Goal: Task Accomplishment & Management: Manage account settings

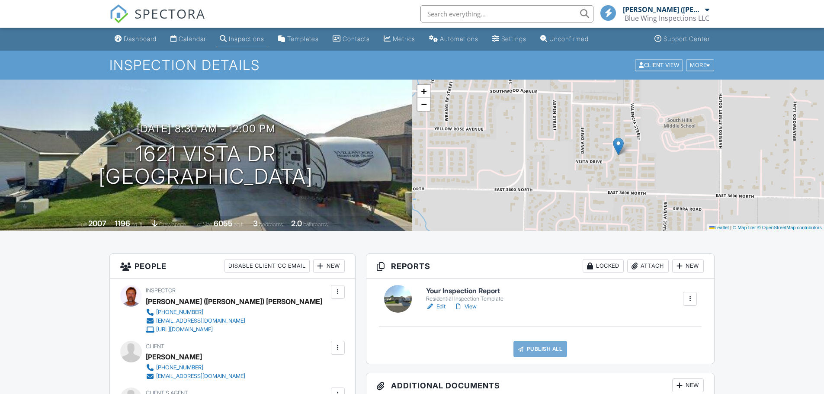
click at [451, 291] on h6 "Your Inspection Report" at bounding box center [464, 291] width 77 height 8
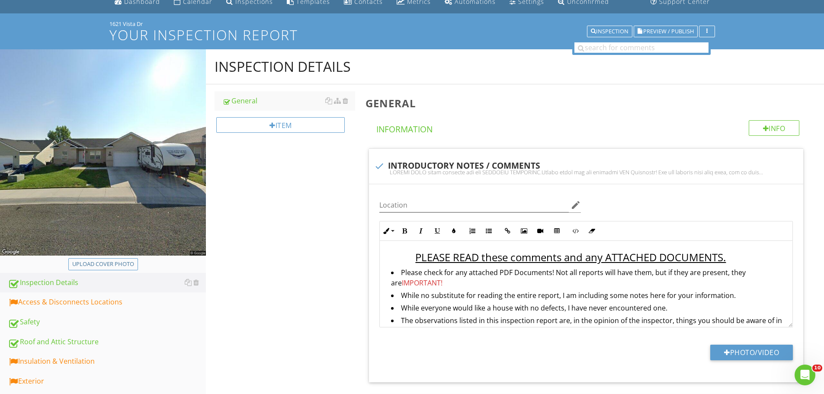
scroll to position [87, 0]
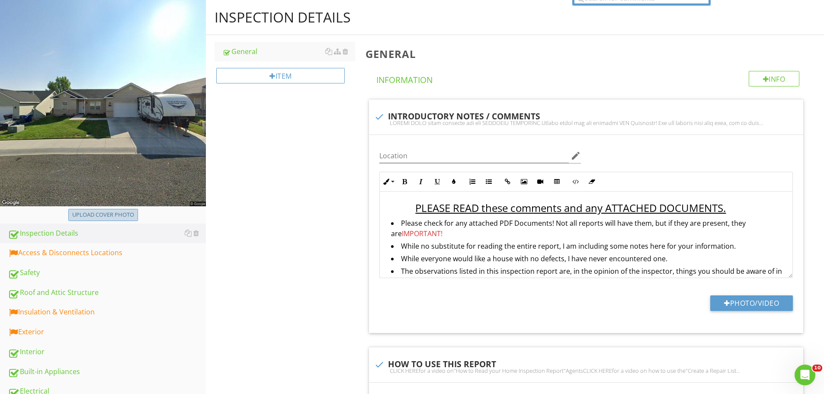
click at [110, 211] on div "Upload cover photo" at bounding box center [103, 215] width 62 height 9
type input "C:\fakepath\2025-7-27-128.jpg"
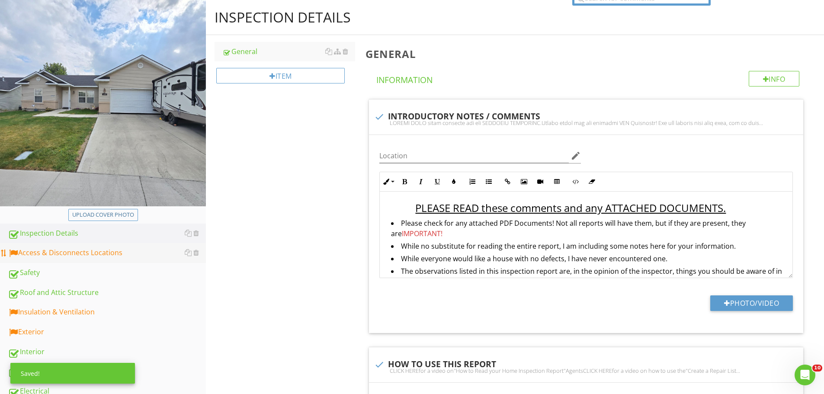
click at [116, 254] on div "Access & Disconnects Locations" at bounding box center [107, 252] width 198 height 11
type textarea "<p><span style="color: rgb(101, 198, 53);"><strong>This home is 15 to 20 years …"
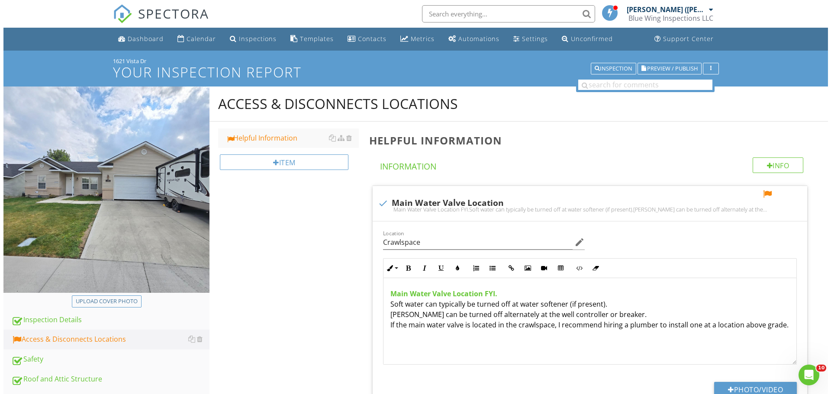
scroll to position [87, 0]
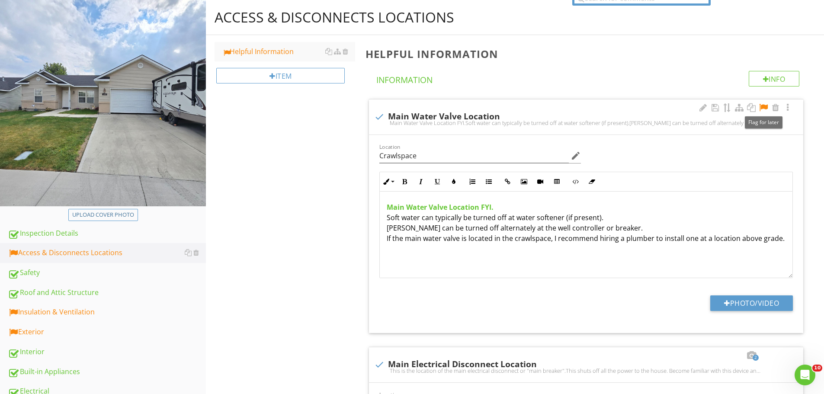
click at [760, 106] on div at bounding box center [763, 107] width 10 height 9
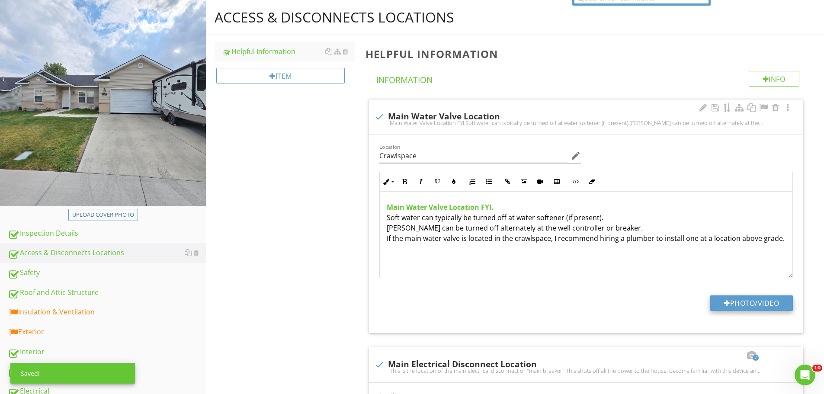
click at [734, 297] on button "Photo/Video" at bounding box center [751, 303] width 83 height 16
type input "C:\fakepath\IMG_5135.JPG"
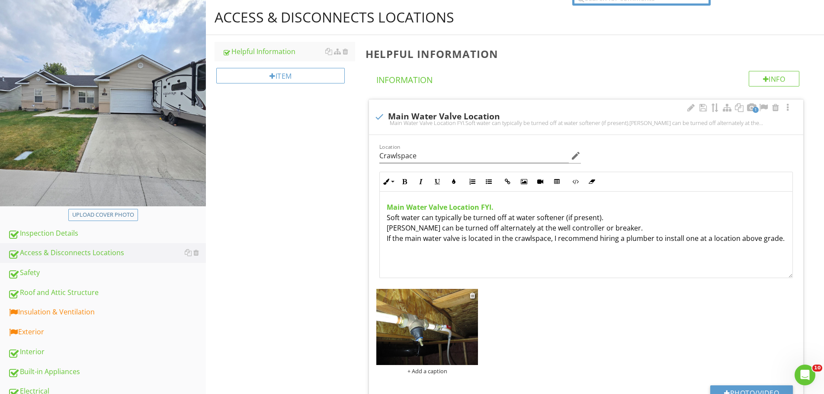
click at [449, 327] on img at bounding box center [427, 327] width 102 height 76
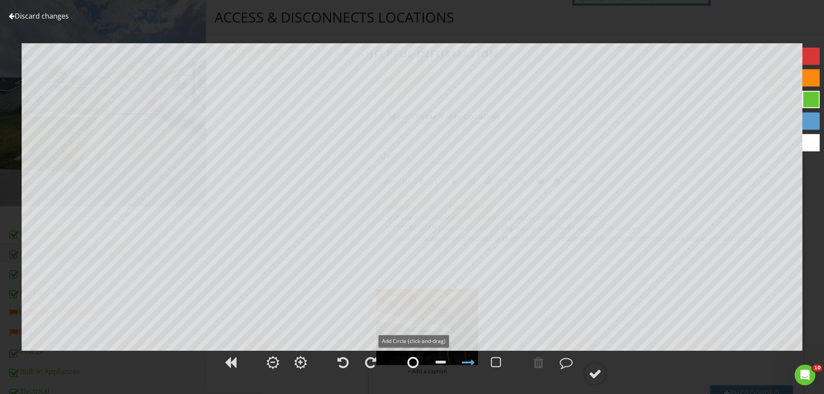
click at [411, 363] on div at bounding box center [413, 362] width 11 height 13
click at [597, 372] on div at bounding box center [595, 373] width 13 height 13
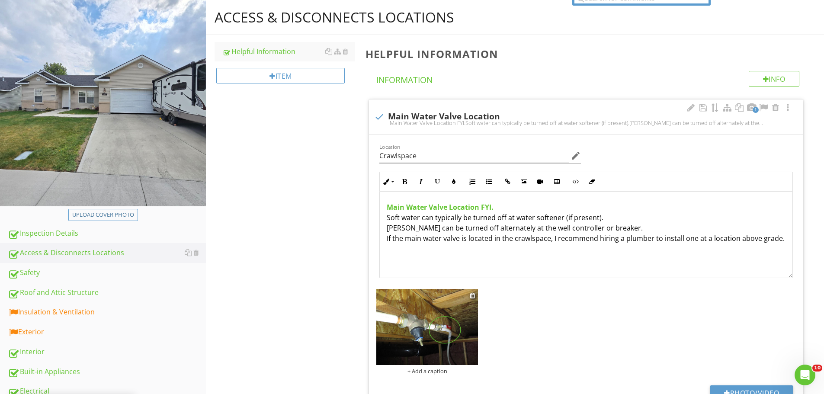
click at [445, 370] on div "+ Add a caption" at bounding box center [427, 371] width 102 height 7
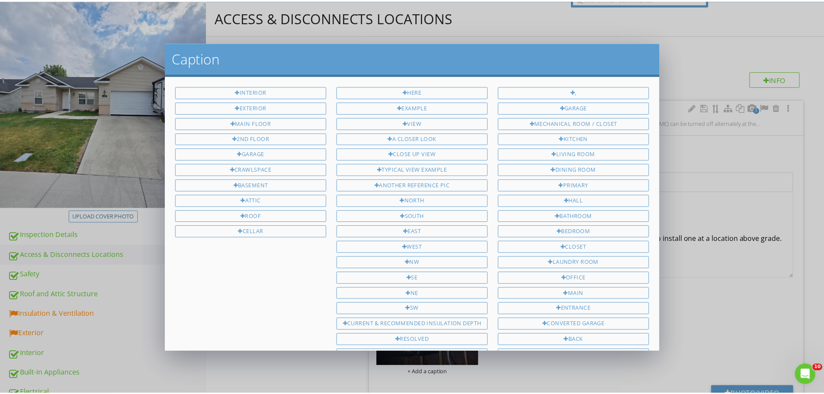
scroll to position [116, 0]
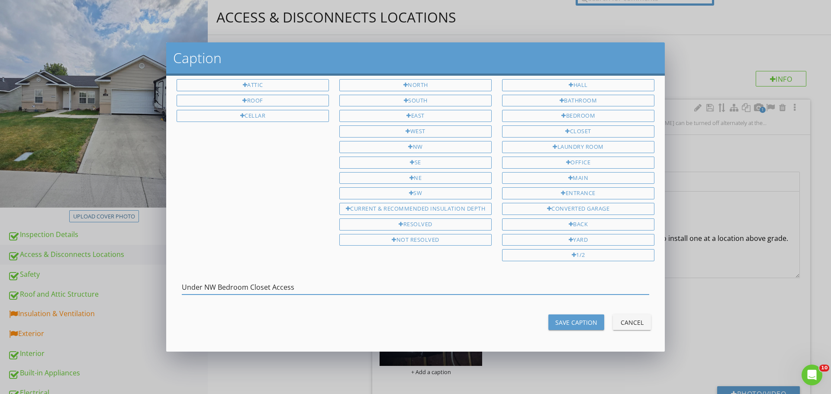
type input "Under NW Bedroom Closet Access"
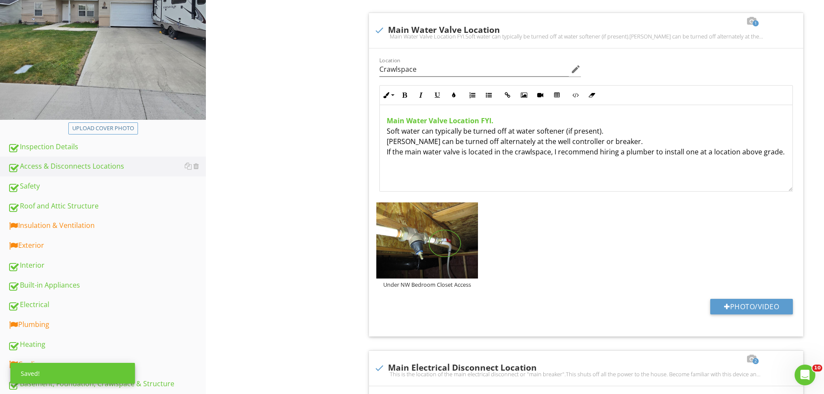
scroll to position [303, 0]
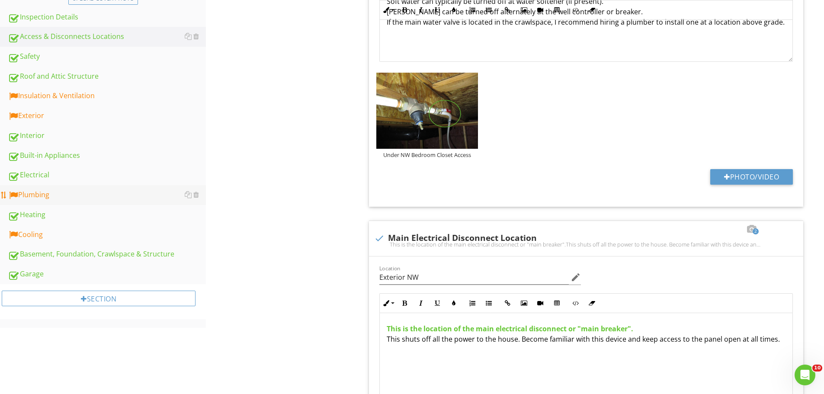
click at [47, 199] on div "Plumbing" at bounding box center [107, 194] width 198 height 11
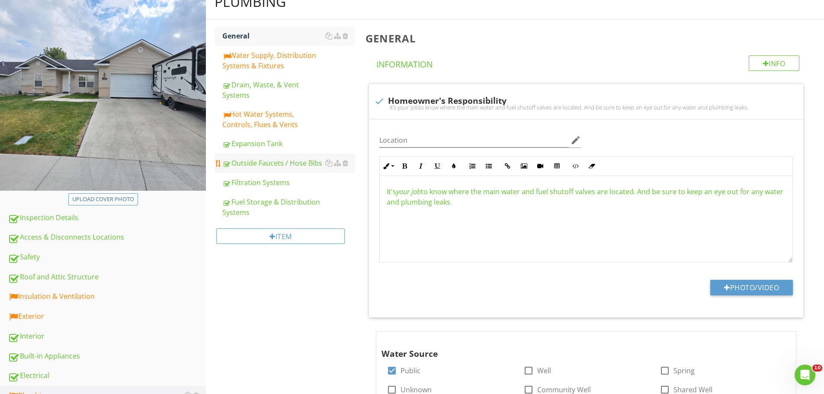
scroll to position [87, 0]
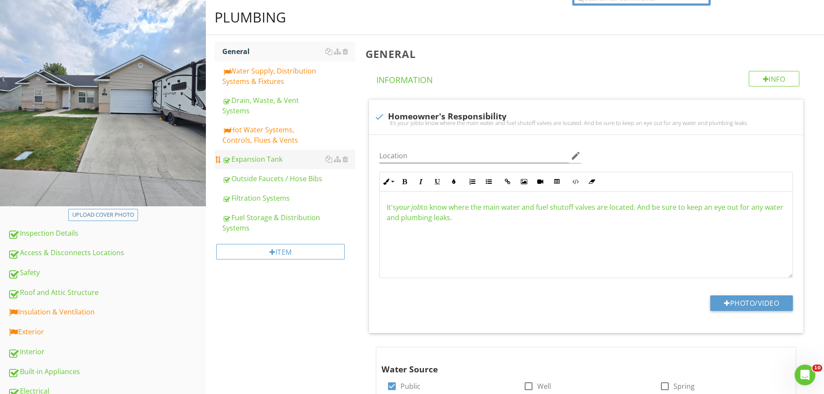
click at [260, 160] on div "Expansion Tank" at bounding box center [288, 159] width 133 height 10
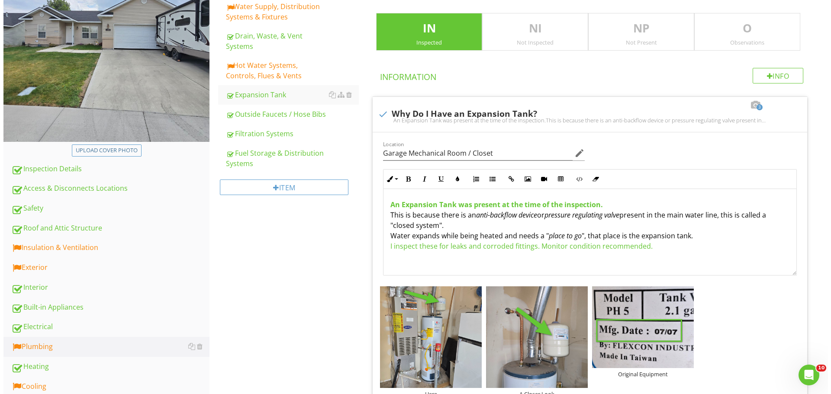
scroll to position [238, 0]
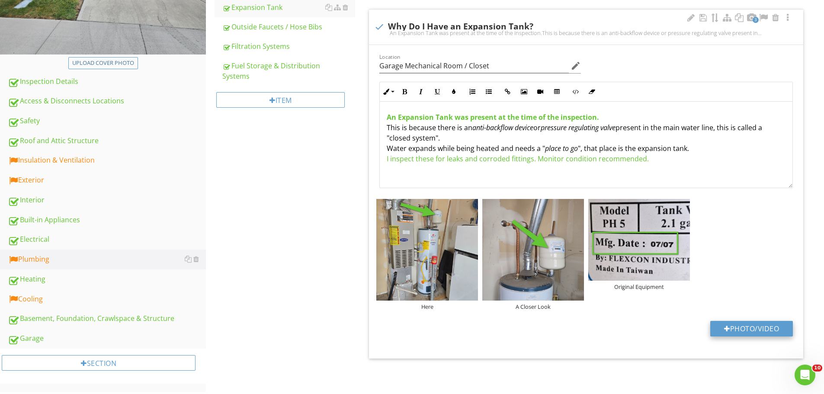
click at [754, 327] on button "Photo/Video" at bounding box center [751, 329] width 83 height 16
type input "C:\fakepath\IMG_5135.JPG"
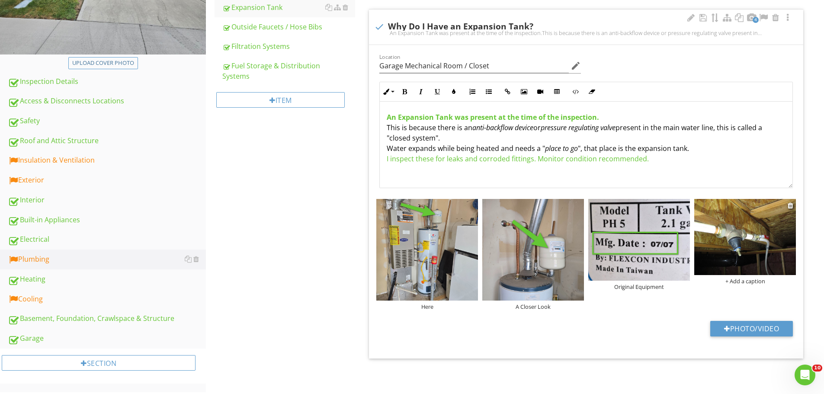
click at [717, 246] on img at bounding box center [745, 237] width 102 height 76
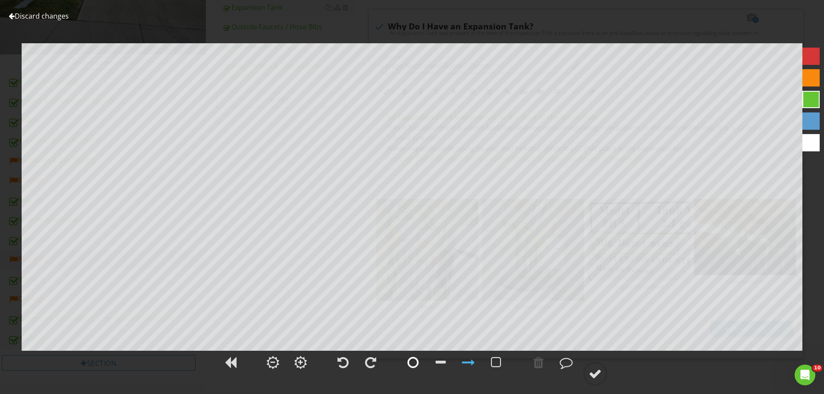
click at [420, 360] on div at bounding box center [413, 363] width 22 height 22
click at [592, 376] on div at bounding box center [595, 373] width 13 height 13
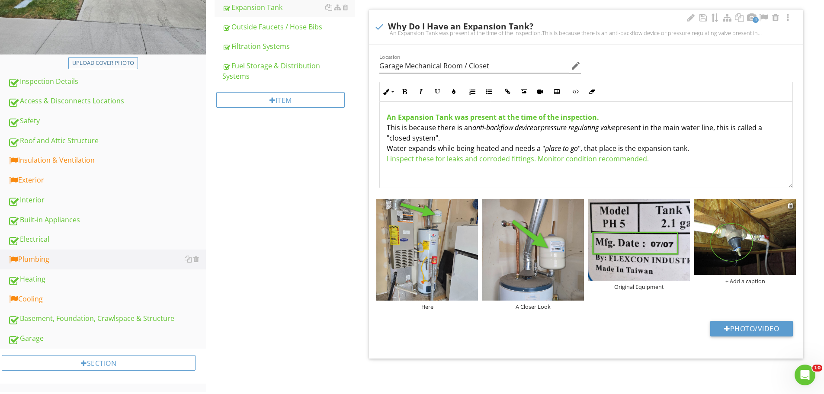
click at [737, 280] on div "+ Add a caption" at bounding box center [745, 281] width 102 height 7
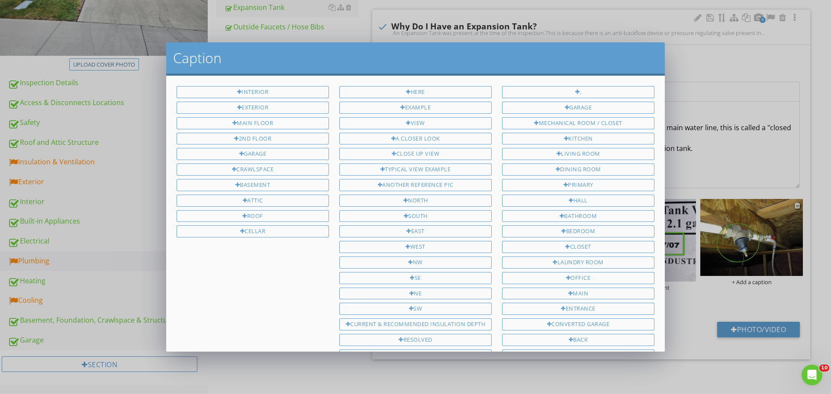
scroll to position [116, 0]
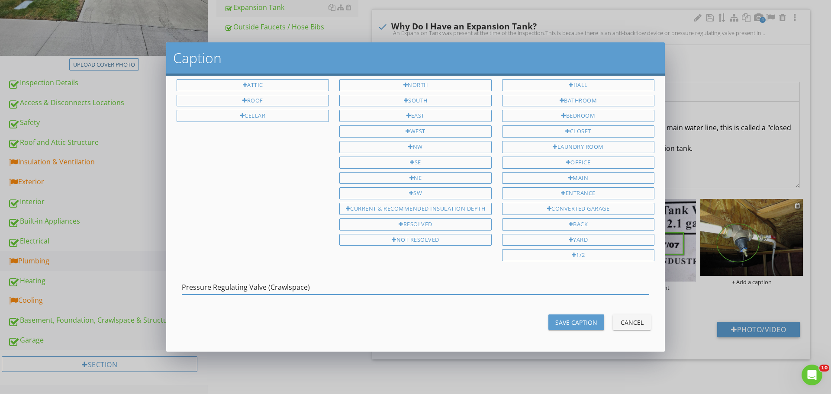
type input "Pressure Regulating Valve (Crawlspace)"
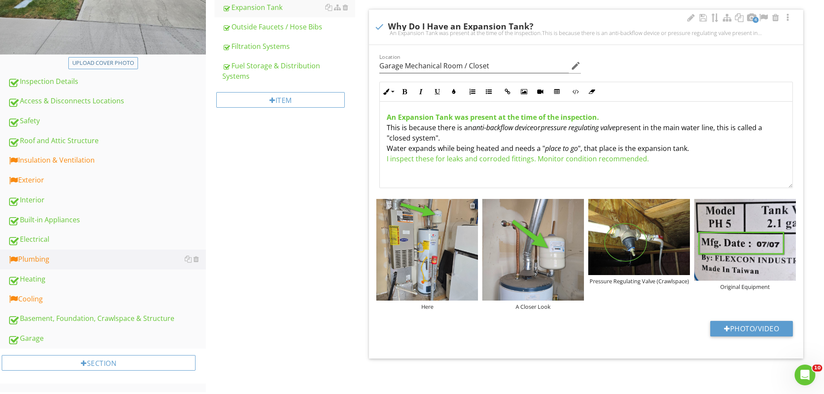
click at [473, 203] on div at bounding box center [473, 205] width 6 height 7
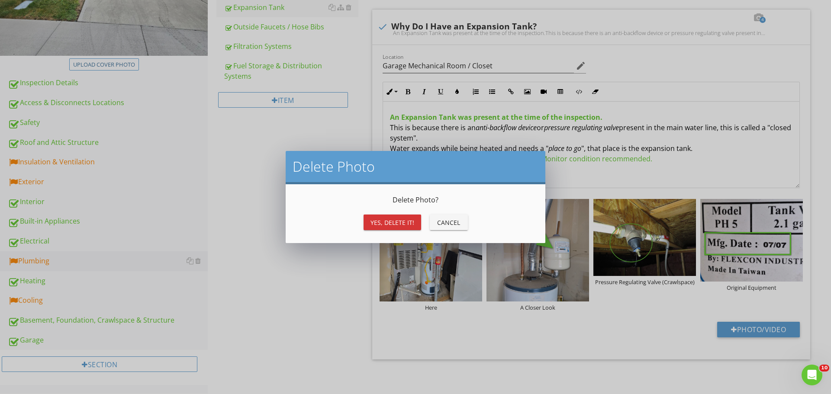
click at [394, 222] on div "Yes, Delete it!" at bounding box center [392, 222] width 44 height 9
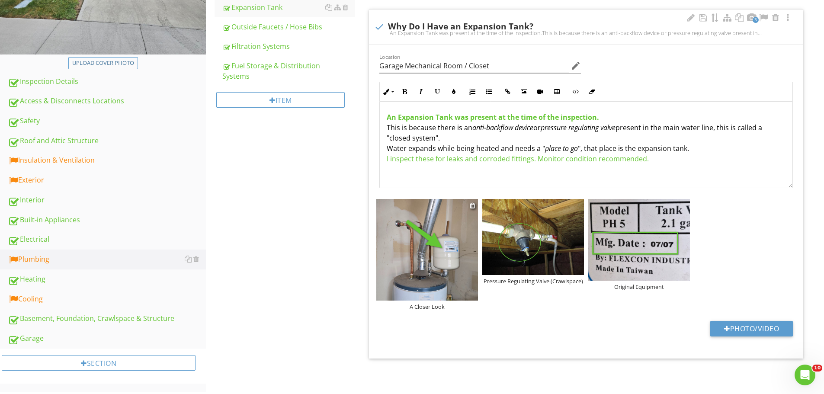
click at [431, 305] on div "A Closer Look" at bounding box center [427, 306] width 102 height 7
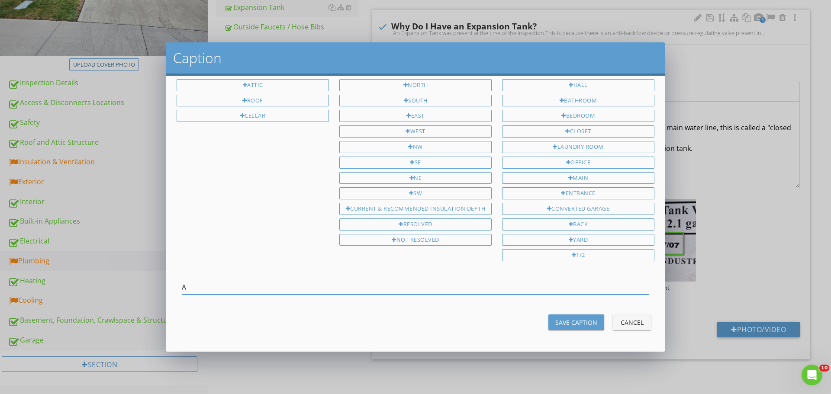
type input "A"
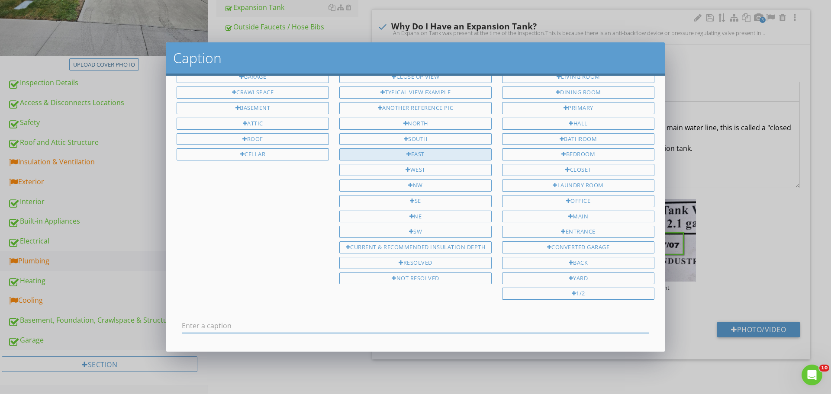
scroll to position [0, 0]
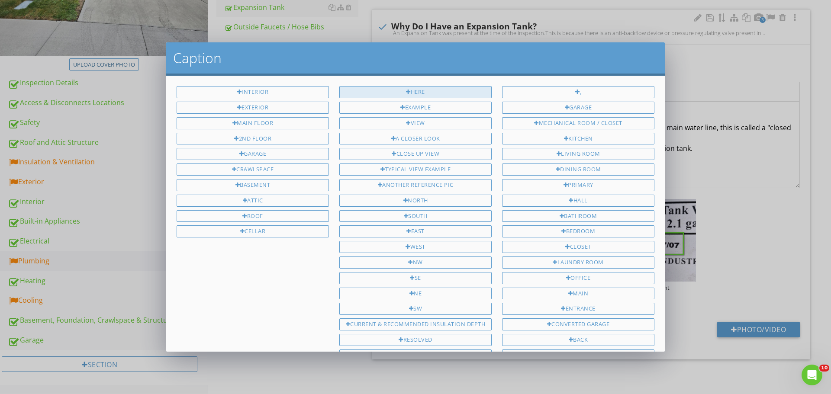
click at [407, 92] on div "Here" at bounding box center [415, 92] width 152 height 12
type input "Here"
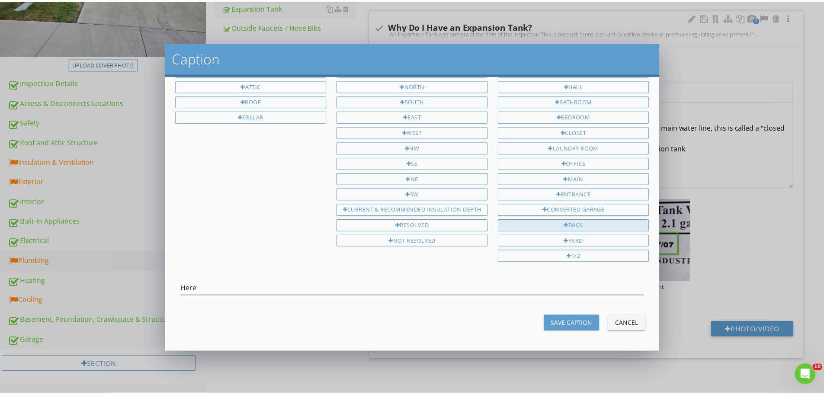
scroll to position [116, 0]
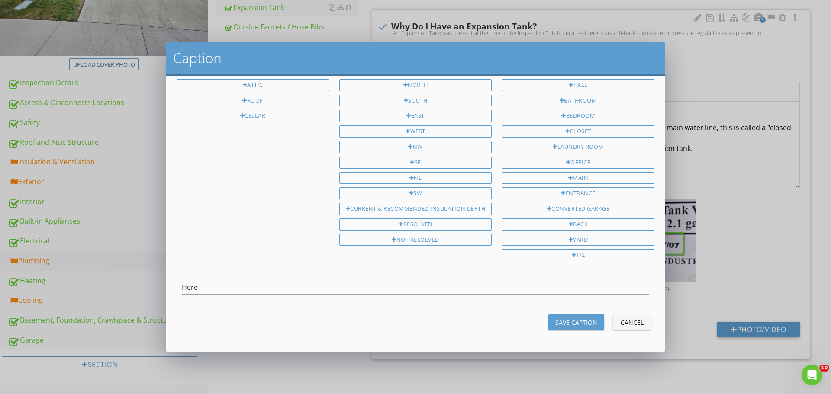
click at [555, 321] on div "Save Caption" at bounding box center [576, 322] width 42 height 9
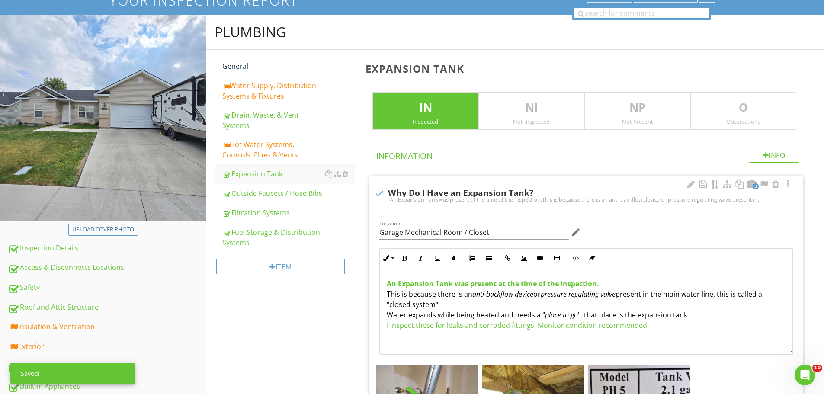
scroll to position [65, 0]
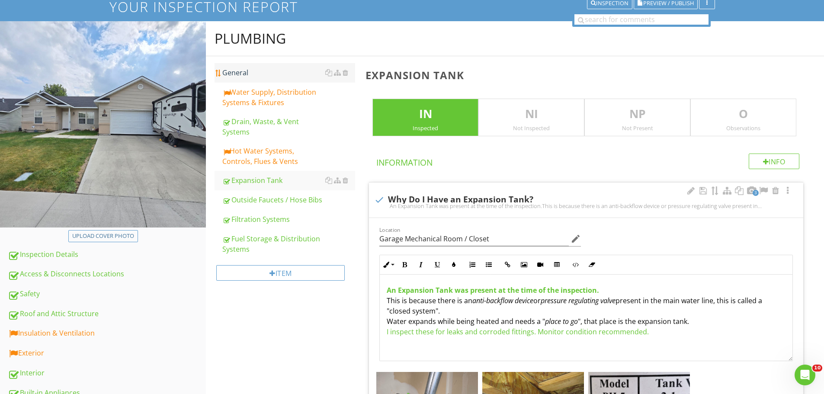
click at [241, 78] on div "General" at bounding box center [288, 72] width 133 height 10
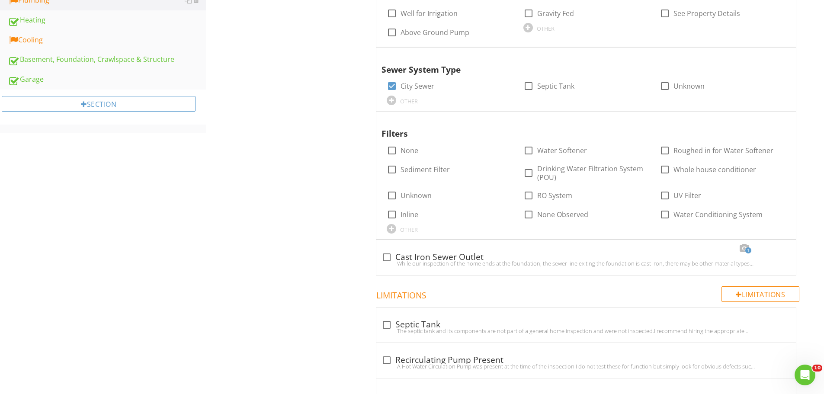
scroll to position [498, 0]
click at [392, 149] on div at bounding box center [392, 150] width 15 height 15
checkbox input "true"
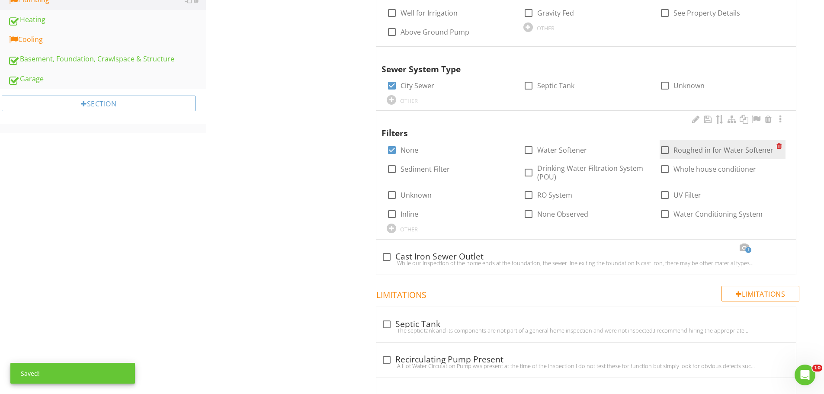
click at [670, 152] on div at bounding box center [665, 150] width 15 height 15
checkbox input "true"
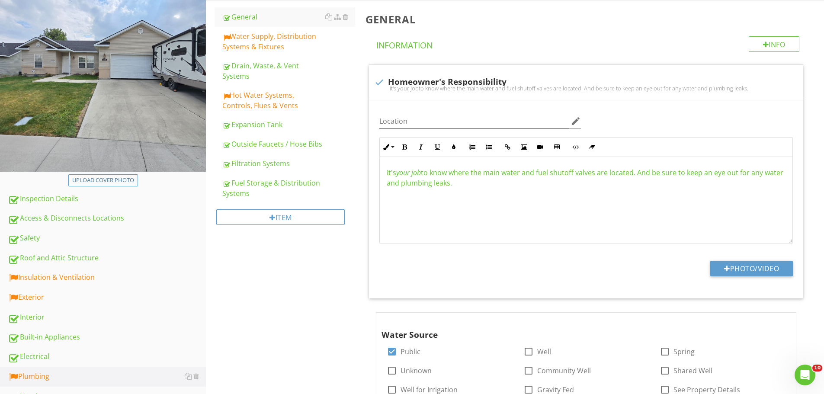
scroll to position [109, 0]
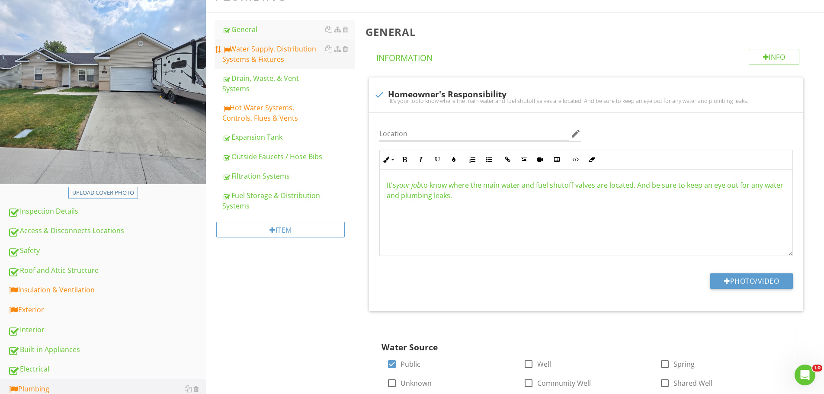
click at [273, 59] on div "Water Supply, Distribution Systems & Fixtures" at bounding box center [288, 54] width 133 height 21
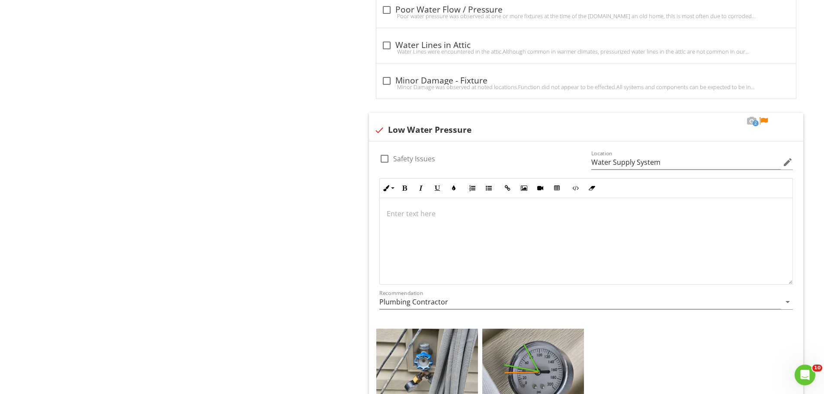
scroll to position [2834, 0]
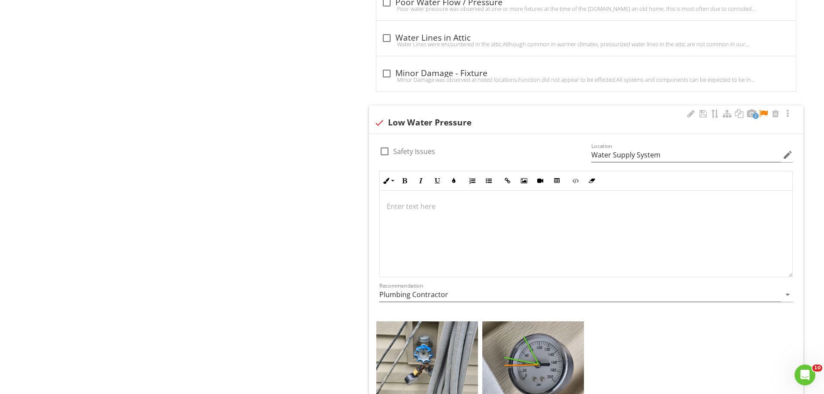
click at [406, 200] on div at bounding box center [586, 234] width 413 height 87
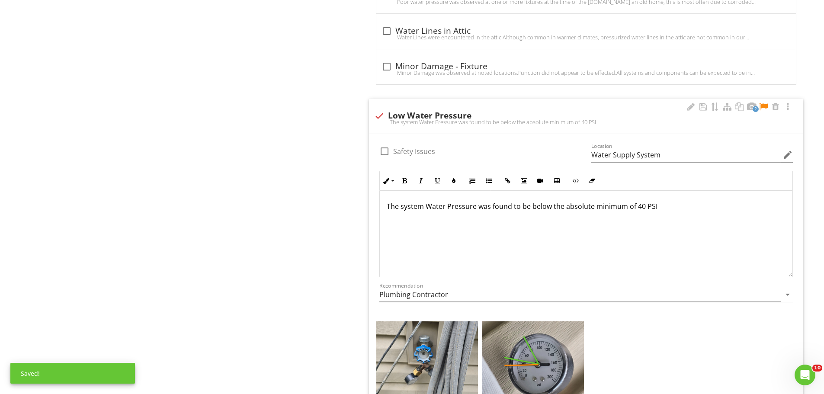
click at [403, 208] on p "The system Water Pressure was found to be below the absolute minimum of 40 PSI" at bounding box center [586, 211] width 399 height 21
click at [658, 205] on p "The System Water Pressure was found to be below the absolute minimum of 40 PSI" at bounding box center [586, 211] width 399 height 21
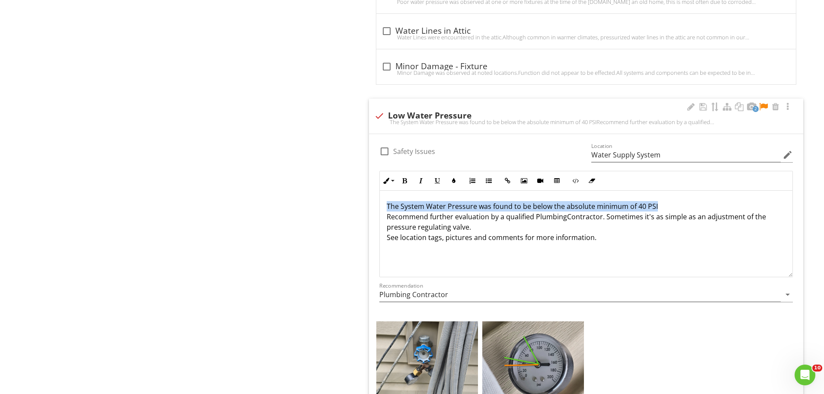
drag, startPoint x: 387, startPoint y: 208, endPoint x: 656, endPoint y: 208, distance: 269.5
click at [656, 208] on p "The System Water Pressure was found to be below the absolute minimum of 40 PSI …" at bounding box center [586, 227] width 399 height 52
click at [398, 178] on button "Bold" at bounding box center [404, 181] width 16 height 16
click at [592, 260] on div "The System Water Pressure was found to be below the absolute minimum of 40 PSI …" at bounding box center [586, 234] width 413 height 87
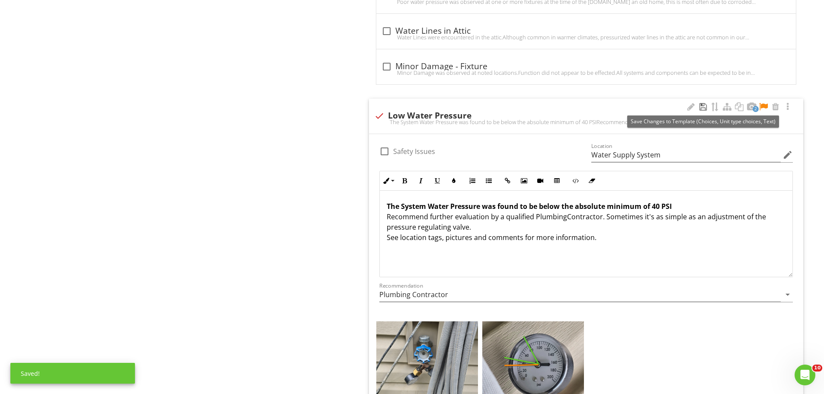
click at [700, 107] on div at bounding box center [703, 107] width 10 height 9
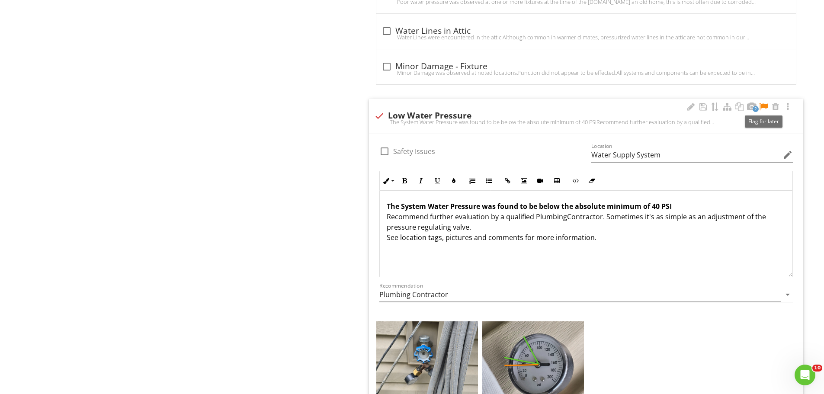
click at [766, 105] on div at bounding box center [763, 107] width 10 height 9
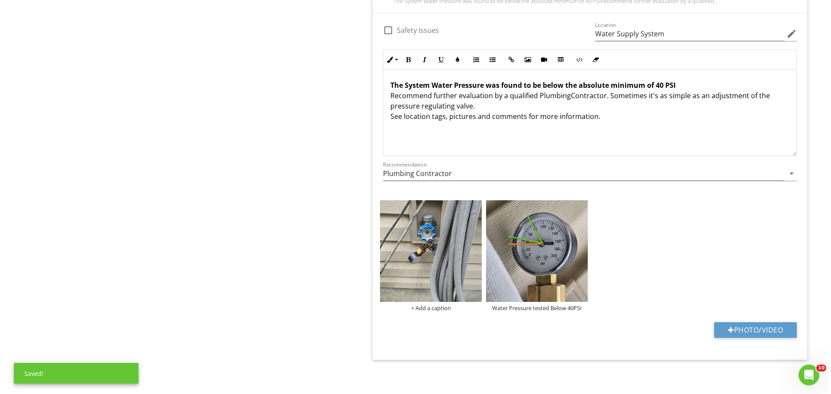
scroll to position [2963, 0]
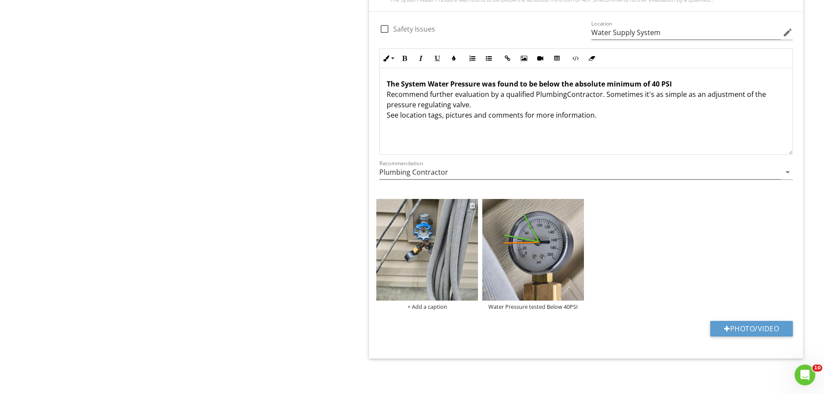
click at [433, 307] on div "+ Add a caption" at bounding box center [427, 306] width 102 height 7
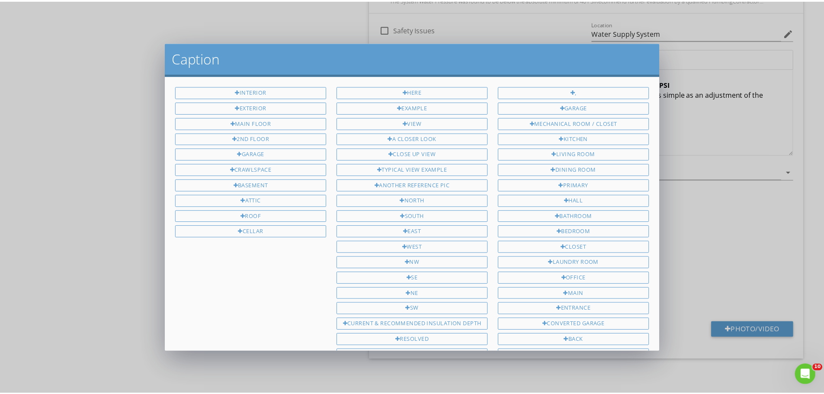
scroll to position [116, 0]
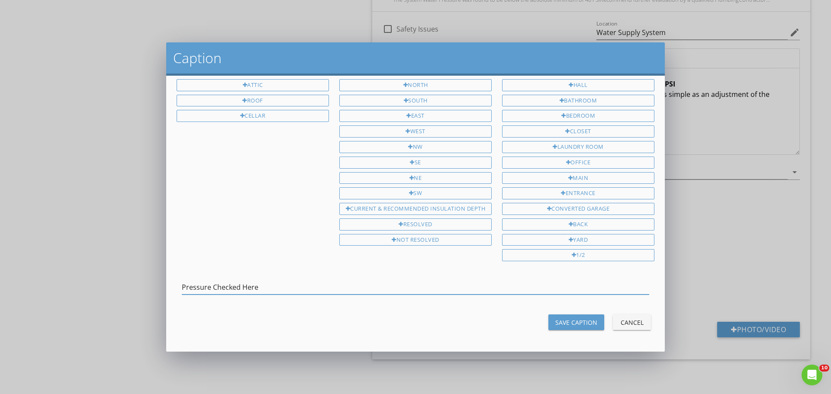
type input "Pressure Checked Here"
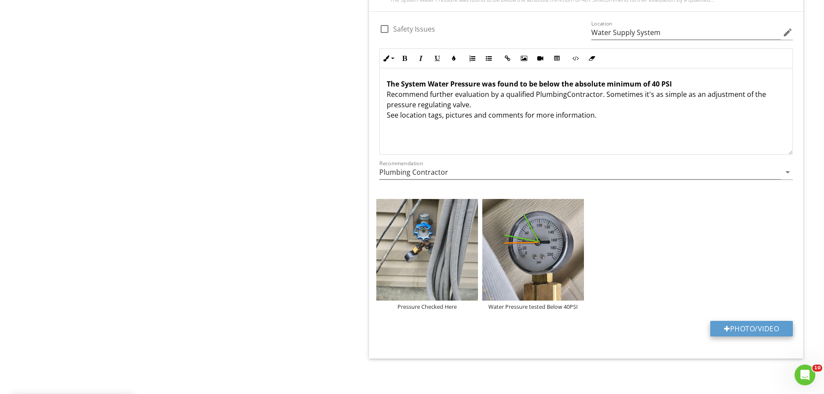
click at [713, 331] on button "Photo/Video" at bounding box center [751, 329] width 83 height 16
type input "C:\fakepath\IMG_5135.JPG"
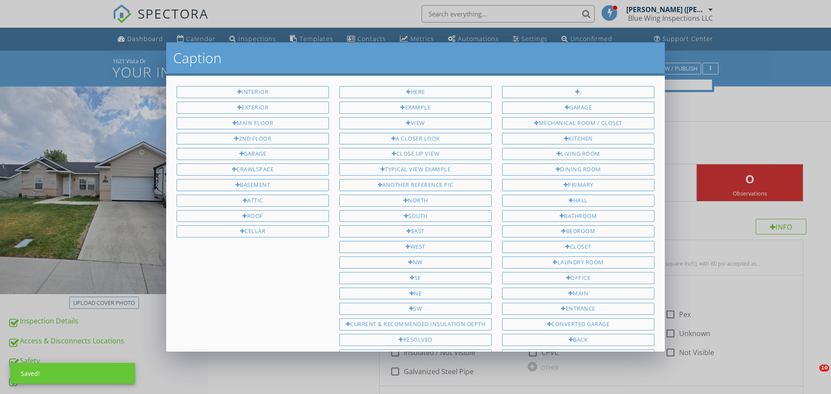
scroll to position [2963, 0]
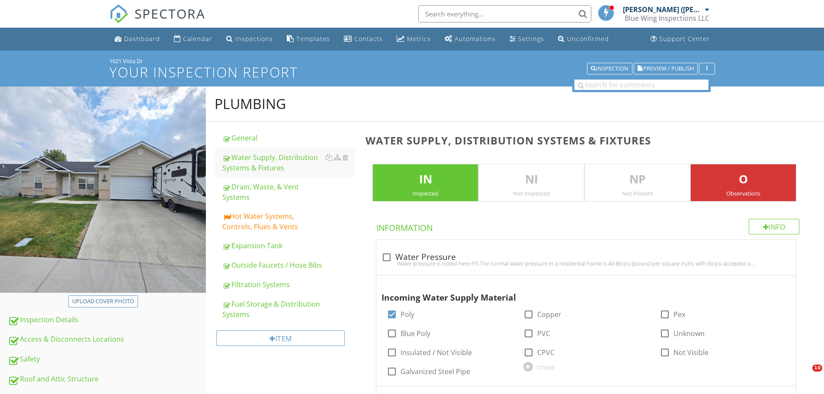
scroll to position [2963, 0]
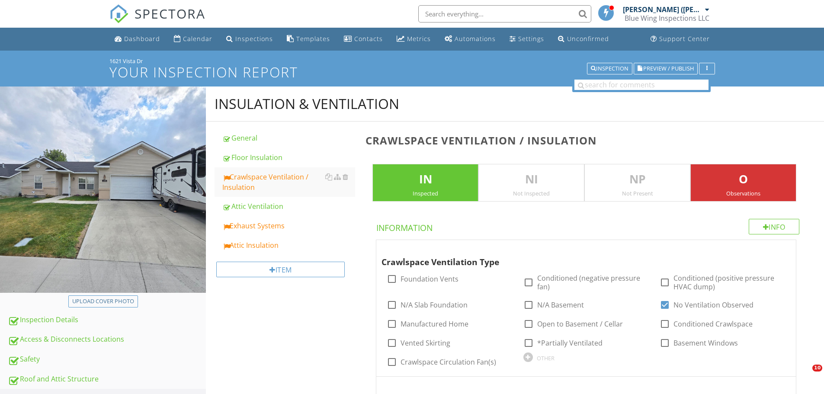
scroll to position [108, 0]
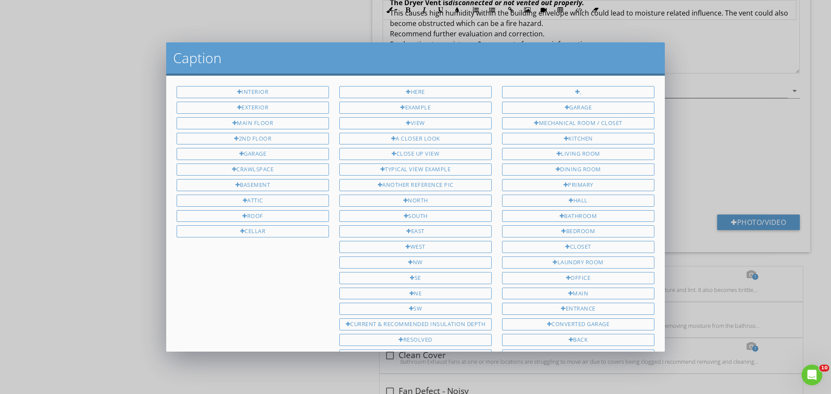
click at [408, 92] on div "Here" at bounding box center [415, 92] width 152 height 12
type input "Here"
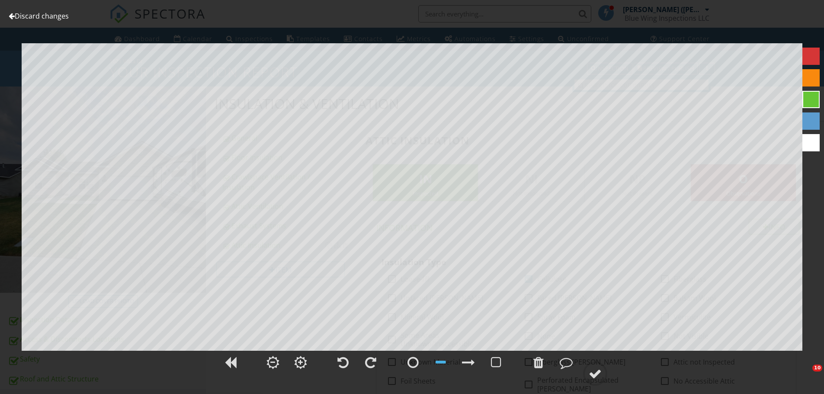
scroll to position [1038, 0]
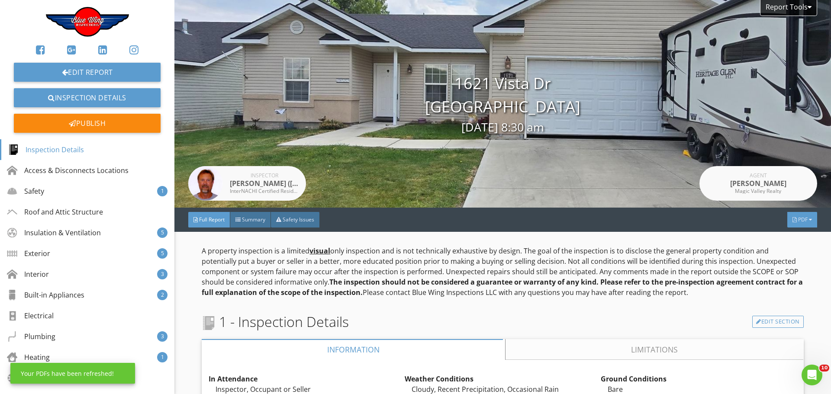
click at [790, 217] on div "PDF" at bounding box center [802, 220] width 30 height 16
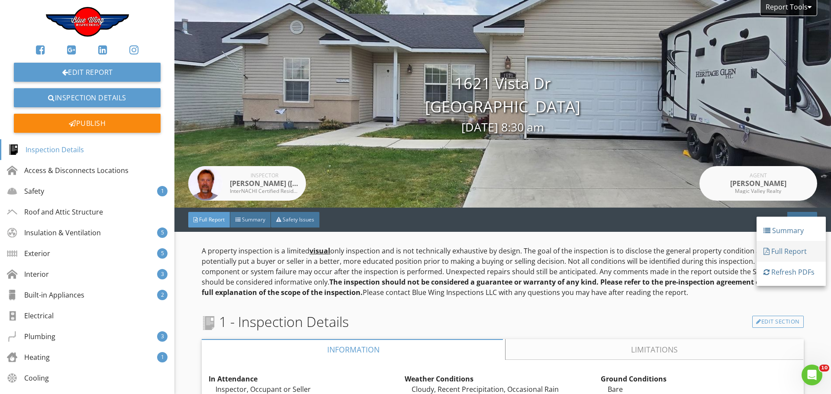
click at [791, 249] on div "Full Report" at bounding box center [790, 251] width 55 height 10
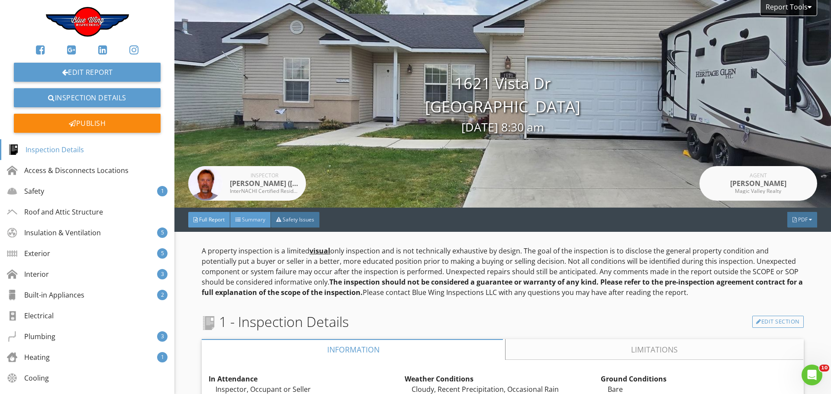
click at [248, 219] on span "Summary" at bounding box center [253, 219] width 23 height 7
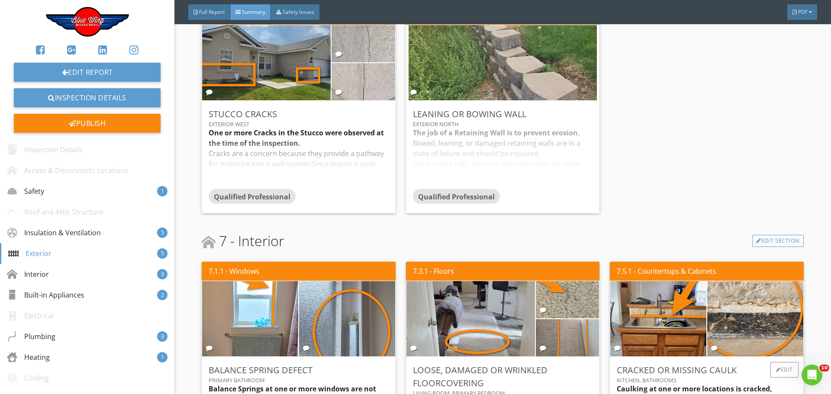
scroll to position [1211, 0]
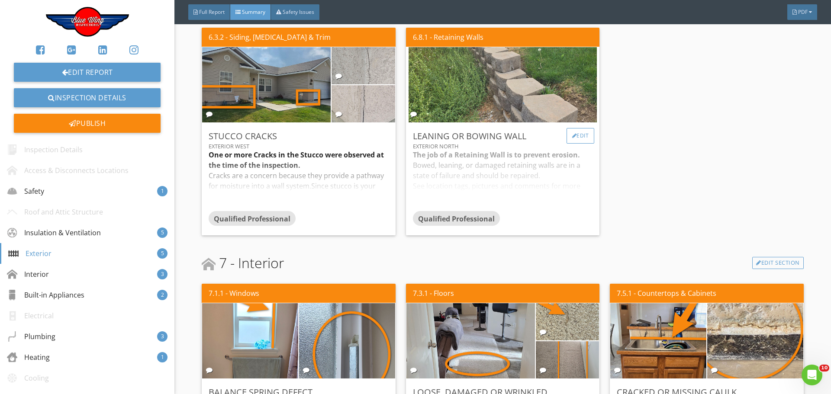
click at [572, 134] on div at bounding box center [574, 135] width 5 height 5
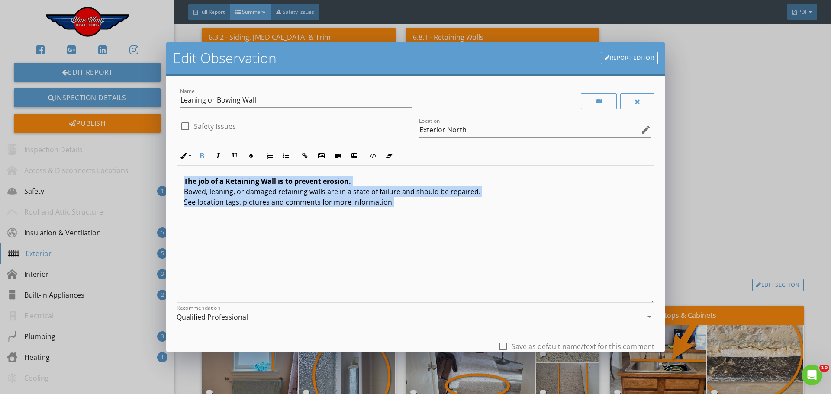
drag, startPoint x: 184, startPoint y: 179, endPoint x: 413, endPoint y: 201, distance: 229.9
click at [413, 201] on p "The job of a Retaining Wall is to prevent erosion. Bowed, leaning, or damaged r…" at bounding box center [415, 191] width 463 height 31
click at [249, 156] on icon "button" at bounding box center [251, 156] width 6 height 6
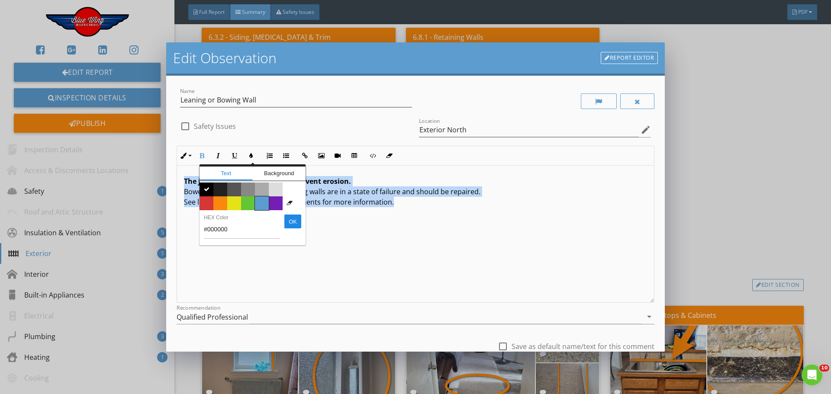
click at [258, 200] on span "Color #5c9ccf" at bounding box center [262, 203] width 14 height 14
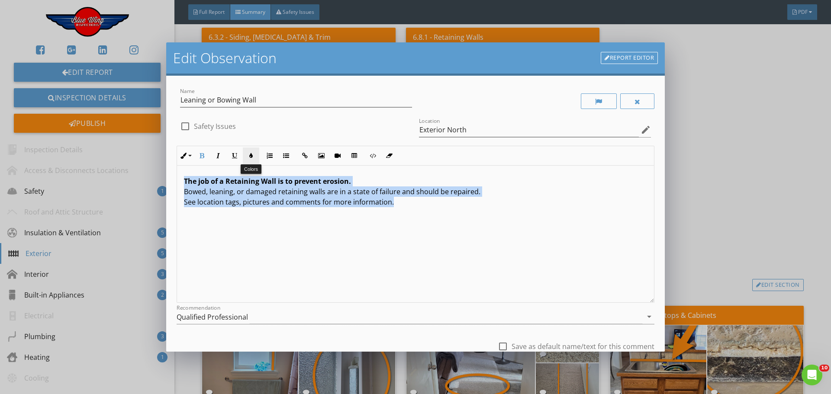
click at [249, 152] on button "Colors" at bounding box center [251, 156] width 16 height 16
type input "#5C9CCF"
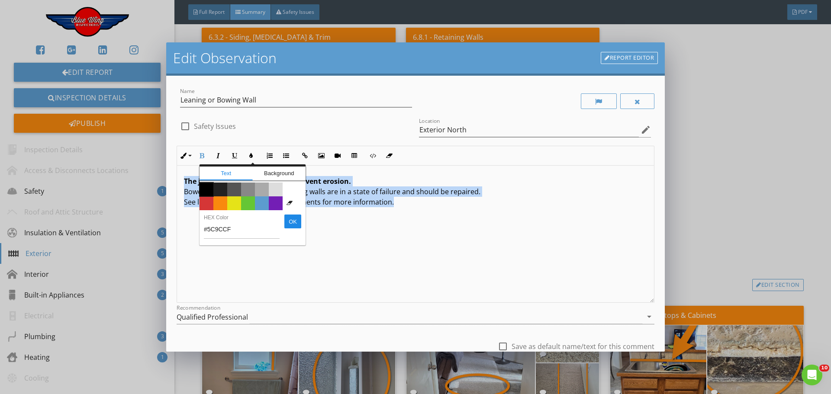
click at [204, 187] on span "Color #000000" at bounding box center [206, 190] width 14 height 14
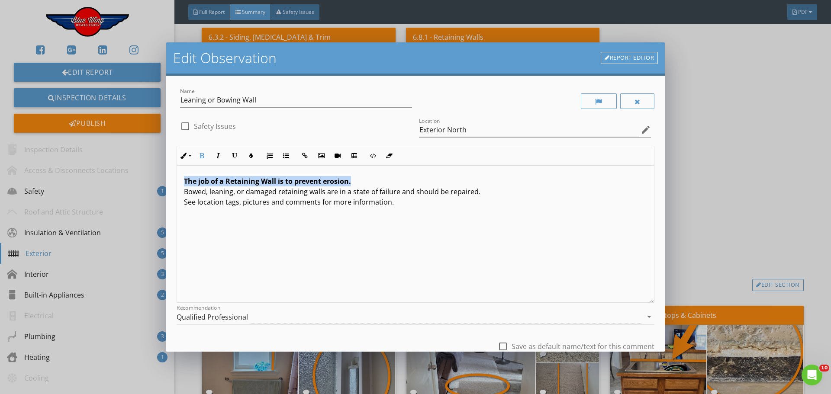
scroll to position [0, 0]
click at [546, 223] on div "The job of a Retaining Wall is to prevent erosion. Bowed, leaning, or damaged r…" at bounding box center [415, 233] width 477 height 137
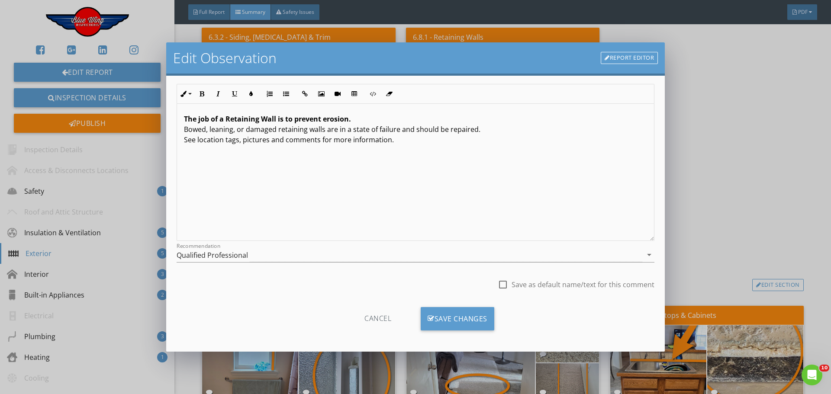
scroll to position [64, 0]
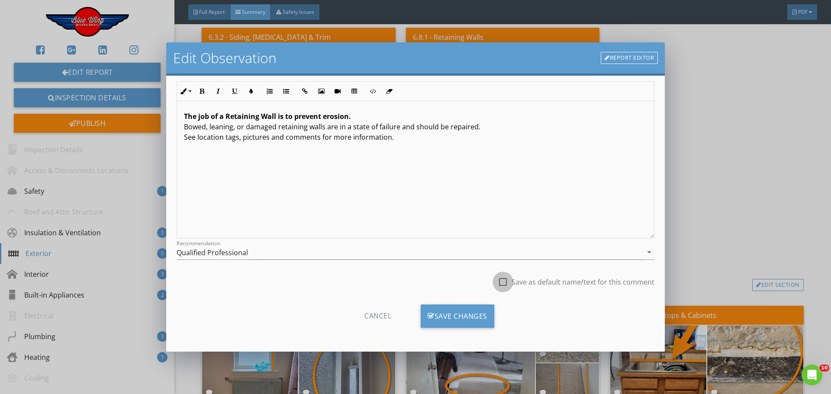
click at [496, 278] on div at bounding box center [502, 282] width 15 height 15
checkbox input "true"
click at [463, 315] on div "Save Changes" at bounding box center [457, 316] width 74 height 23
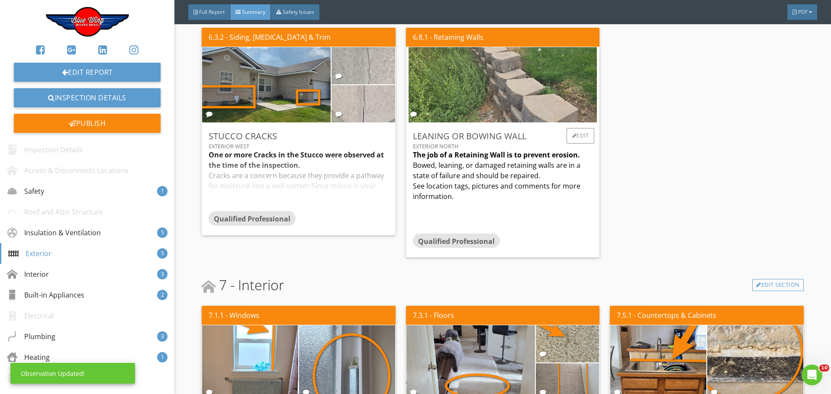
click at [538, 178] on p "The job of a Retaining Wall is to prevent erosion. Bowed, leaning, or damaged r…" at bounding box center [503, 176] width 180 height 52
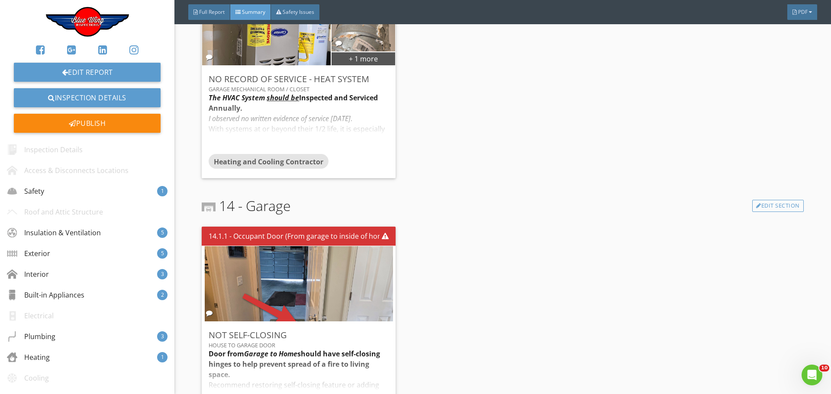
scroll to position [2343, 0]
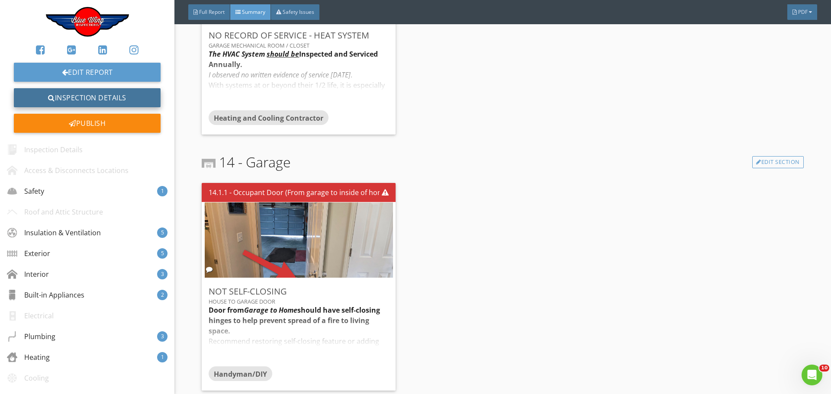
click at [98, 93] on link "Inspection Details" at bounding box center [87, 97] width 147 height 19
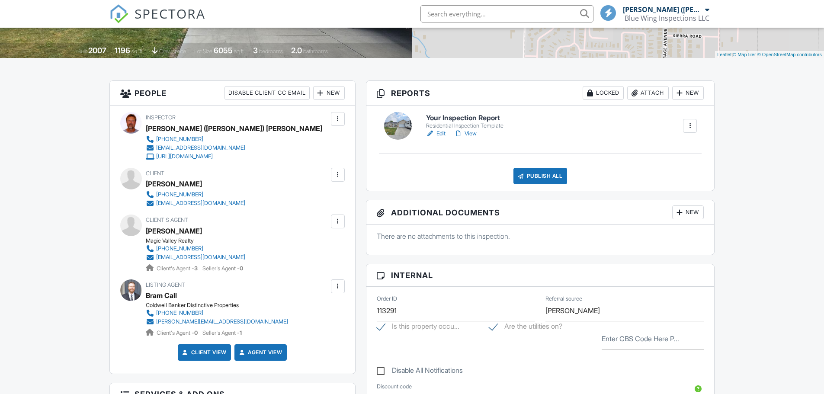
click at [530, 177] on div "Publish All" at bounding box center [540, 176] width 54 height 16
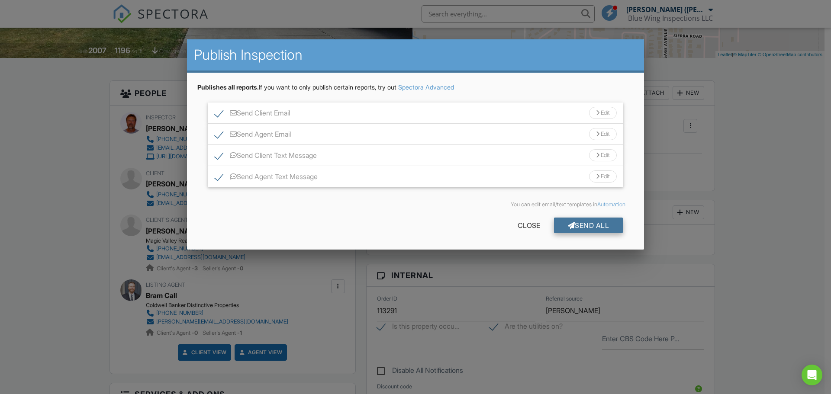
click at [584, 225] on div "Send All" at bounding box center [588, 226] width 69 height 16
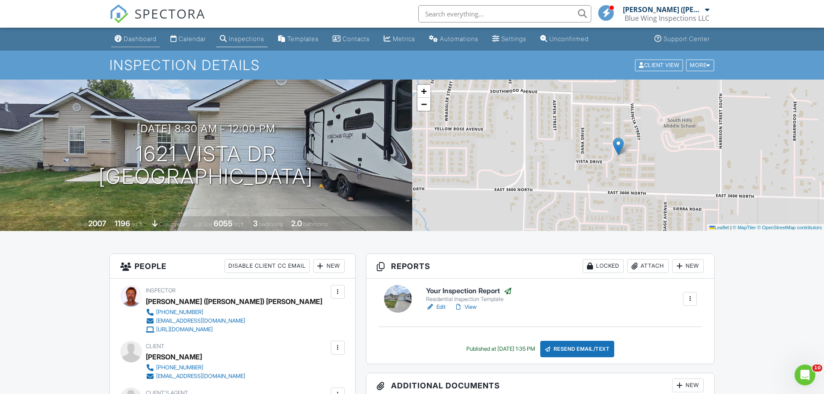
click at [140, 41] on div "Dashboard" at bounding box center [140, 38] width 33 height 7
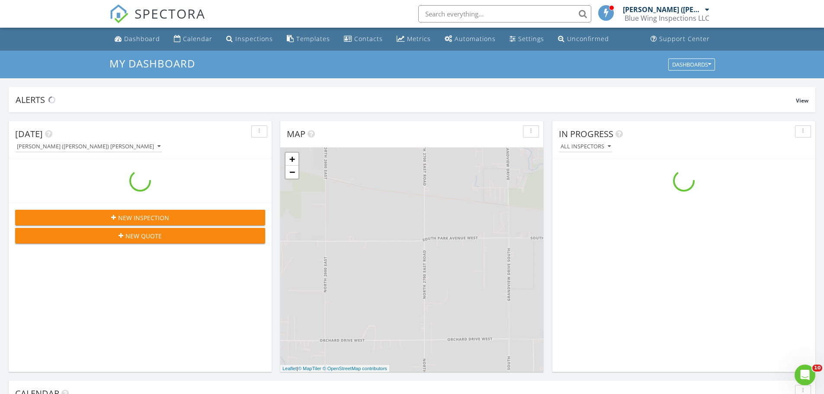
scroll to position [801, 838]
